Goal: Go to known website: Access a specific website the user already knows

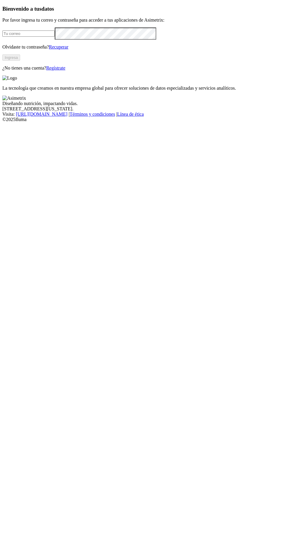
click at [55, 37] on input "email" at bounding box center [28, 34] width 52 height 6
type input "[PERSON_NAME][EMAIL_ADDRESS][PERSON_NAME][DOMAIN_NAME]"
click input "submit" at bounding box center [0, 0] width 0 height 0
